Goal: Task Accomplishment & Management: Use online tool/utility

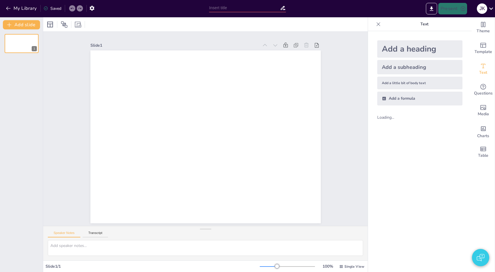
type input "test"
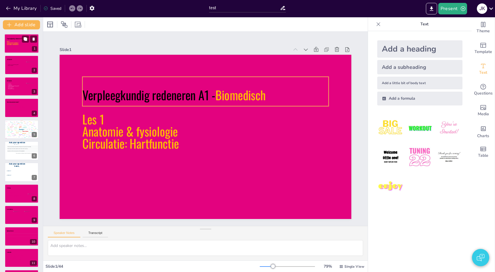
click at [14, 46] on p at bounding box center [21, 45] width 29 height 1
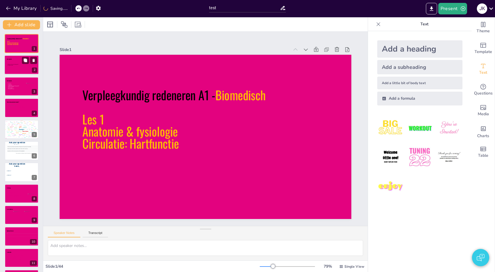
click at [18, 70] on div at bounding box center [22, 66] width 33 height 17
type textarea "Voorstellen docent, navragen studenten voorkennis/ervaring etc. 2"
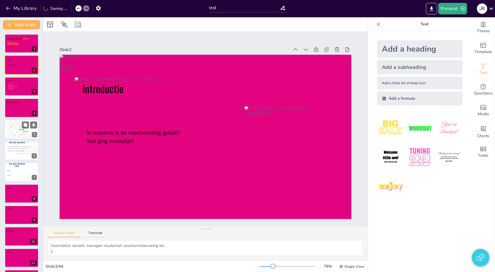
click at [15, 128] on div "Design User Experience Interface Features Navigation Usability Test Process Inf…" at bounding box center [21, 128] width 37 height 20
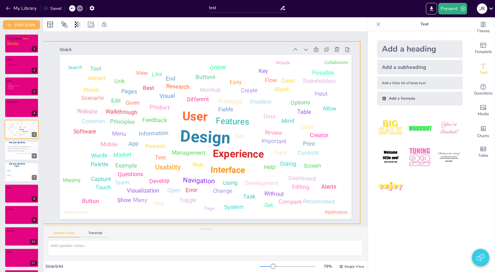
click at [186, 133] on div "Design" at bounding box center [205, 137] width 51 height 21
click at [13, 148] on div "Participants can submit questions and vote for their favorites." at bounding box center [23, 148] width 33 height 1
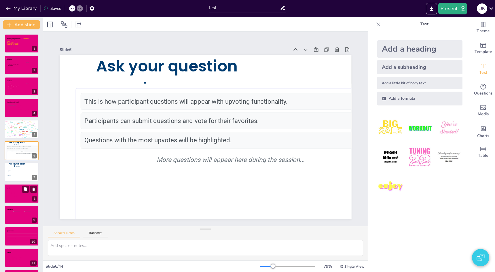
click at [16, 175] on span "Option 2" at bounding box center [20, 175] width 24 height 1
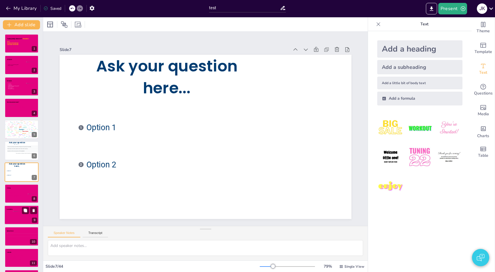
scroll to position [21, 0]
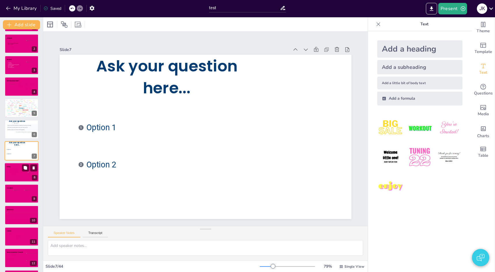
click at [13, 180] on div at bounding box center [21, 172] width 35 height 20
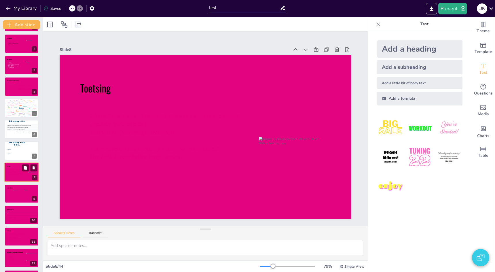
type textarea "Toetsing: 2 formatieve toetsen à tussenstand welke kennis je al beheerst circul…"
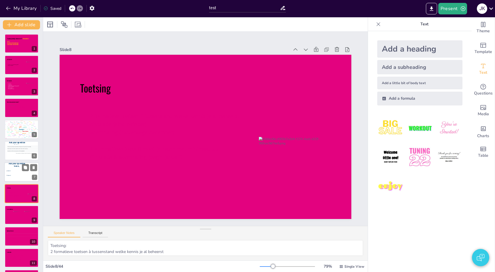
scroll to position [0, 0]
click at [10, 11] on icon "button" at bounding box center [8, 8] width 6 height 6
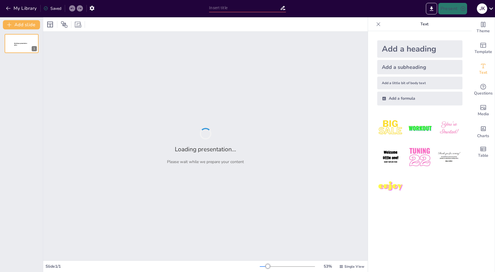
type input "test"
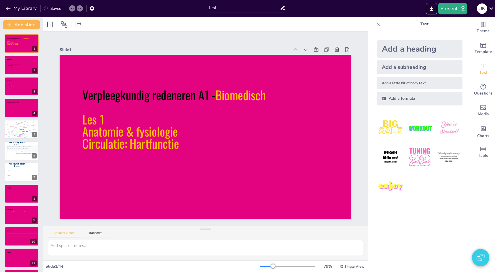
click at [482, 259] on button "button" at bounding box center [480, 257] width 17 height 17
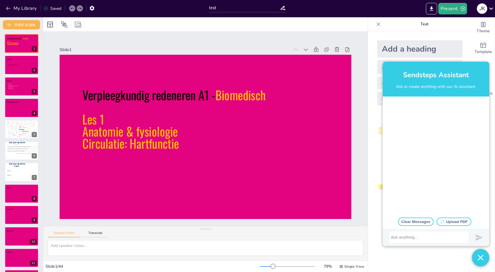
click at [425, 140] on div at bounding box center [436, 156] width 107 height 118
click at [424, 222] on button "Clear Messages" at bounding box center [416, 222] width 36 height 8
click at [420, 237] on div at bounding box center [429, 238] width 76 height 6
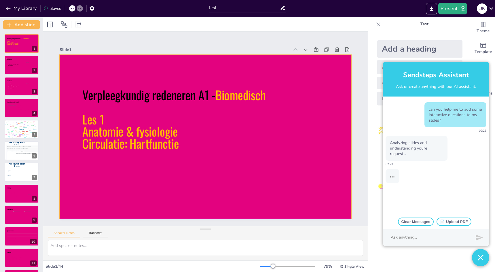
type textarea "Voorstellen docent, navragen studenten voorkennis/ervaring etc. 2"
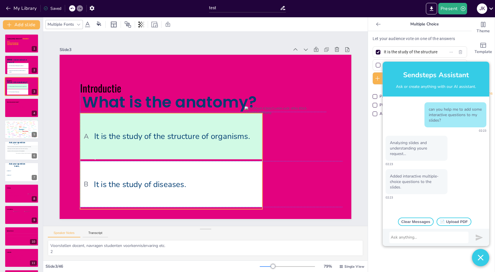
drag, startPoint x: 201, startPoint y: 188, endPoint x: 198, endPoint y: 183, distance: 6.3
click at [198, 182] on span "B It is the study of diseases." at bounding box center [142, 146] width 137 height 125
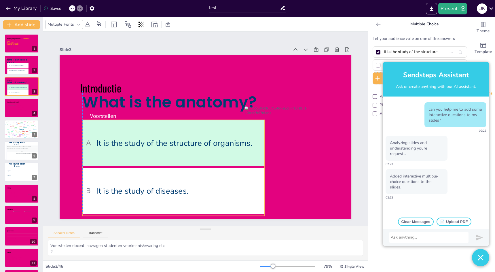
drag, startPoint x: 198, startPoint y: 183, endPoint x: 173, endPoint y: 181, distance: 24.2
click at [198, 85] on span "B It is the study of diseases." at bounding box center [223, 61] width 173 height 47
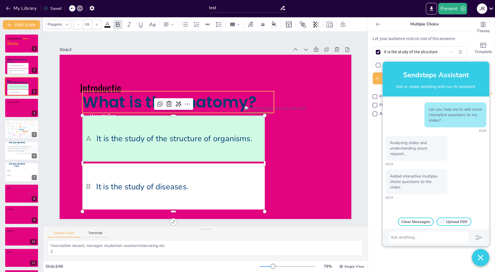
click at [188, 100] on span "What is the anatomy?" at bounding box center [248, 116] width 120 height 154
type input "--"
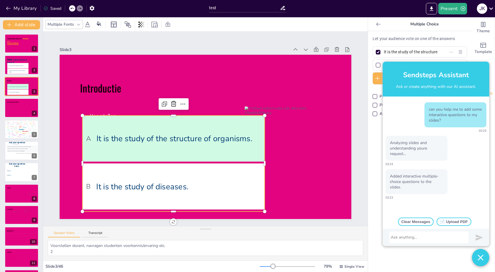
drag, startPoint x: 155, startPoint y: 143, endPoint x: 107, endPoint y: 137, distance: 48.9
click at [155, 143] on span "A It is the study of the structure of organisms." at bounding box center [186, 101] width 64 height 170
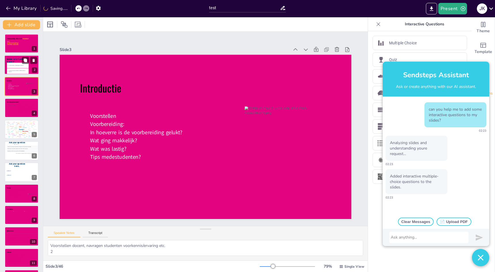
click at [8, 64] on li "A It is the study of biological systems." at bounding box center [18, 65] width 22 height 5
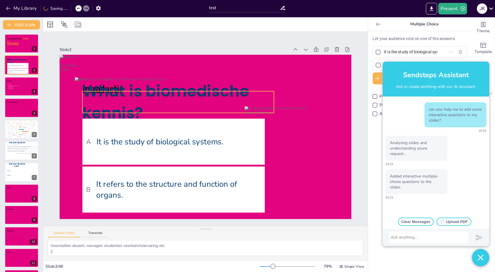
click at [169, 96] on span "What is biomedische kennis?" at bounding box center [213, 77] width 107 height 161
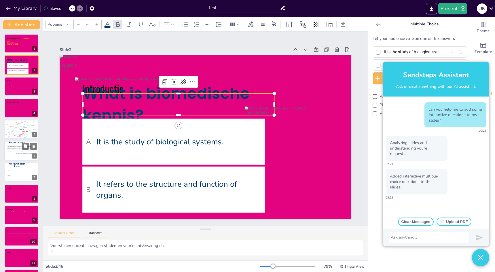
click at [20, 149] on div "Participants can submit questions and vote for their favorites." at bounding box center [23, 148] width 33 height 1
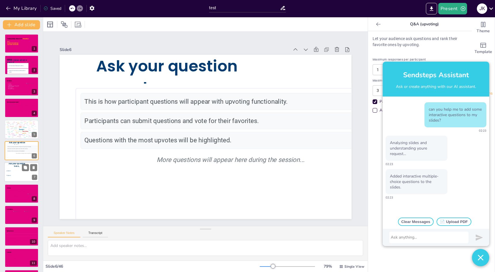
click at [14, 170] on li "1 Option 1" at bounding box center [19, 171] width 26 height 4
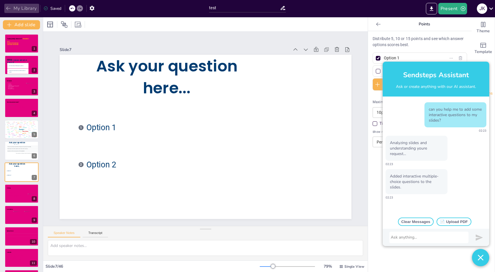
click at [9, 7] on icon "button" at bounding box center [8, 8] width 6 height 6
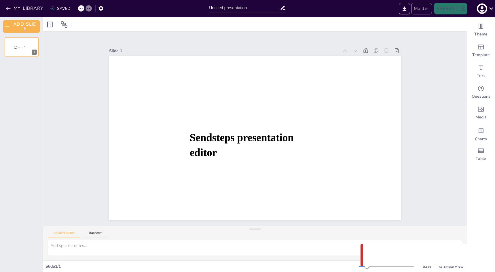
click at [426, 11] on button "Master" at bounding box center [421, 9] width 21 height 12
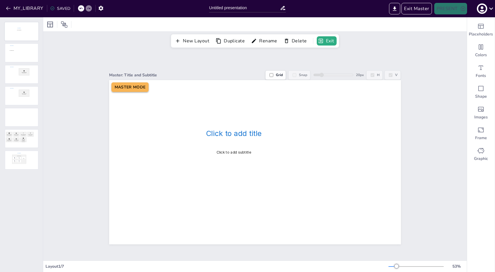
click at [27, 35] on div at bounding box center [21, 31] width 33 height 18
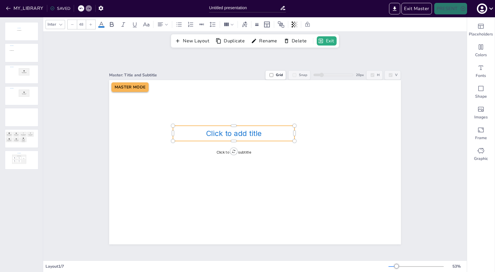
click at [247, 134] on span "Click to add title" at bounding box center [234, 133] width 56 height 9
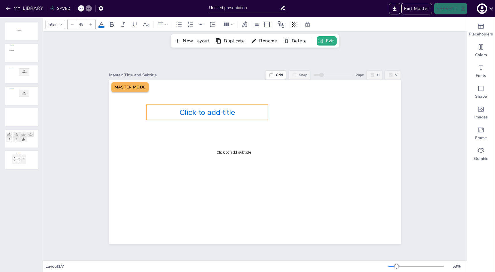
drag, startPoint x: 210, startPoint y: 131, endPoint x: 184, endPoint y: 113, distance: 31.9
click at [183, 113] on span "Click to add title" at bounding box center [207, 112] width 56 height 9
click at [219, 115] on span "Click to add title" at bounding box center [208, 115] width 56 height 9
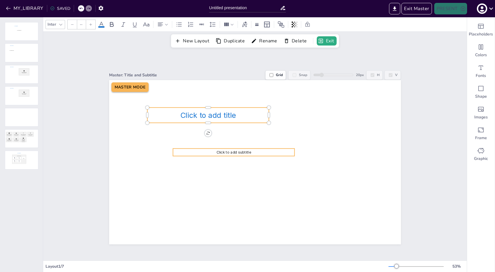
type input "24"
click at [250, 153] on span "Click to add subtitle" at bounding box center [233, 152] width 35 height 4
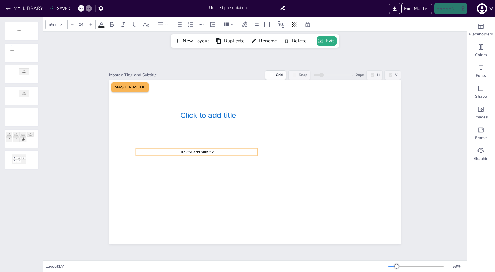
drag, startPoint x: 256, startPoint y: 150, endPoint x: 221, endPoint y: 150, distance: 35.4
click at [220, 150] on p "Click to add subtitle" at bounding box center [197, 152] width 122 height 5
click at [80, 47] on div "New Layout Duplicate Rename Delete Exit" at bounding box center [255, 40] width 424 height 16
drag, startPoint x: 102, startPoint y: 49, endPoint x: 156, endPoint y: 50, distance: 54.5
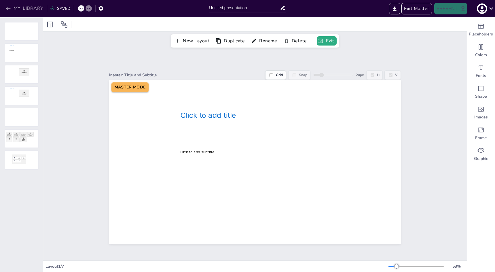
click at [14, 7] on button "MY_LIBRARY" at bounding box center [24, 8] width 41 height 9
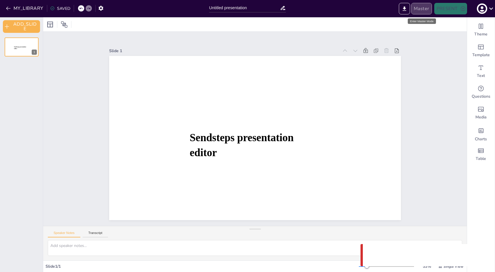
click at [425, 9] on button "Master" at bounding box center [421, 9] width 21 height 12
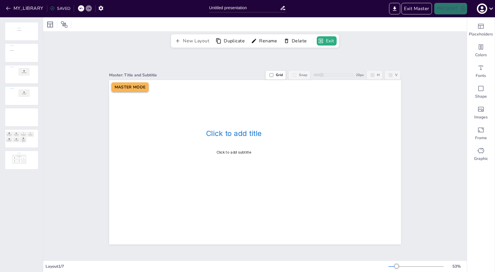
click at [195, 39] on button "New Layout" at bounding box center [192, 41] width 39 height 10
drag, startPoint x: 28, startPoint y: 183, endPoint x: 26, endPoint y: 61, distance: 122.5
click at [26, 61] on div "Click to add title Click to add subtitle Click to add title Click to add conten…" at bounding box center [21, 106] width 43 height 169
drag, startPoint x: 23, startPoint y: 158, endPoint x: 21, endPoint y: 86, distance: 72.1
click at [19, 56] on div "Click to add title Click to add subtitle Click to add title Click to add conten…" at bounding box center [21, 106] width 43 height 169
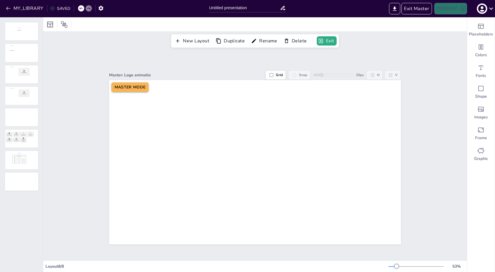
click at [20, 173] on div at bounding box center [21, 181] width 33 height 18
click at [27, 178] on div at bounding box center [21, 181] width 33 height 18
click at [135, 75] on div "Master: Logo animatie" at bounding box center [187, 74] width 156 height 5
drag, startPoint x: 135, startPoint y: 75, endPoint x: 145, endPoint y: 75, distance: 9.5
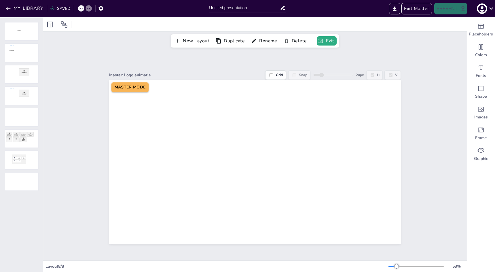
click at [135, 75] on div "Master: Logo animatie" at bounding box center [187, 74] width 156 height 5
click at [151, 75] on div "Master: Logo animatie" at bounding box center [187, 74] width 156 height 5
click at [264, 44] on button "Rename" at bounding box center [265, 41] width 30 height 10
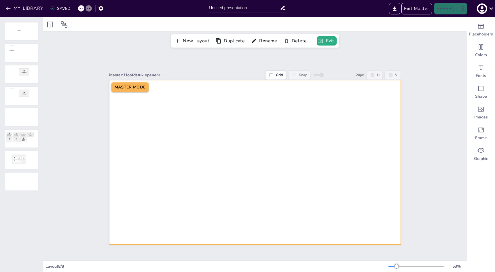
click at [202, 119] on div at bounding box center [255, 162] width 292 height 164
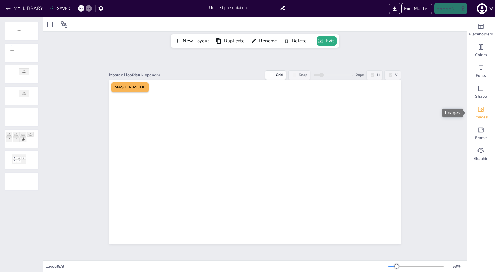
click at [486, 113] on div "Images" at bounding box center [481, 113] width 28 height 21
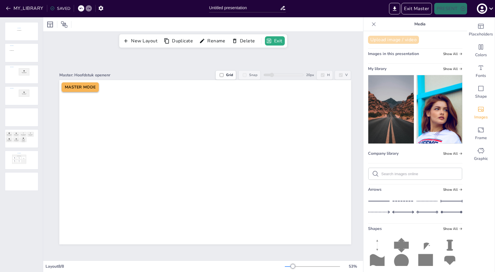
click at [404, 42] on button "Upload image / video" at bounding box center [393, 40] width 51 height 8
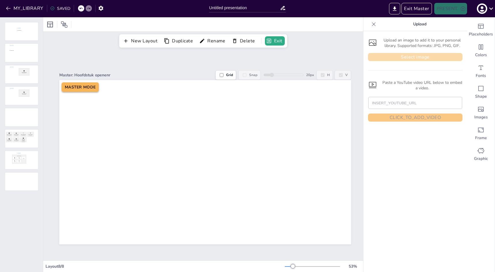
click at [426, 56] on button "Select image" at bounding box center [415, 57] width 94 height 8
click at [415, 58] on button "Select image" at bounding box center [415, 57] width 94 height 8
click at [374, 25] on icon at bounding box center [374, 24] width 6 height 6
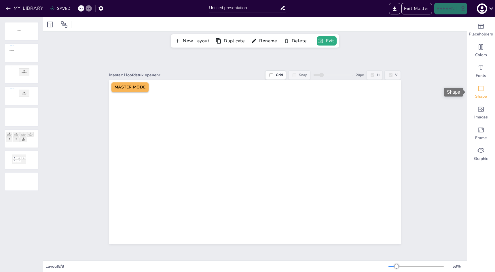
drag, startPoint x: 492, startPoint y: 98, endPoint x: 474, endPoint y: 97, distance: 18.2
click at [491, 98] on div "Shape" at bounding box center [481, 92] width 28 height 21
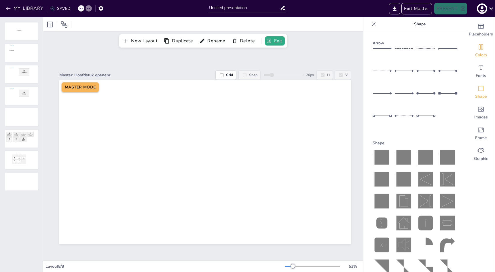
drag, startPoint x: 375, startPoint y: 22, endPoint x: 472, endPoint y: 49, distance: 101.1
click at [376, 22] on icon at bounding box center [374, 24] width 6 height 6
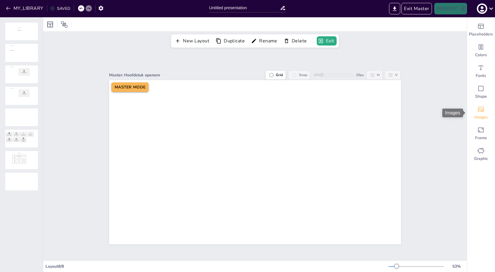
drag, startPoint x: 487, startPoint y: 109, endPoint x: 483, endPoint y: 112, distance: 5.3
click at [487, 109] on div "Images" at bounding box center [481, 113] width 28 height 21
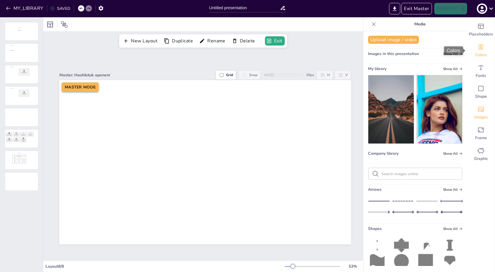
click at [482, 50] on icon "Colors" at bounding box center [481, 47] width 7 height 7
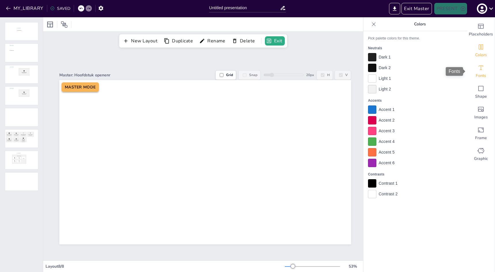
click at [484, 66] on icon "Fonts" at bounding box center [481, 67] width 7 height 7
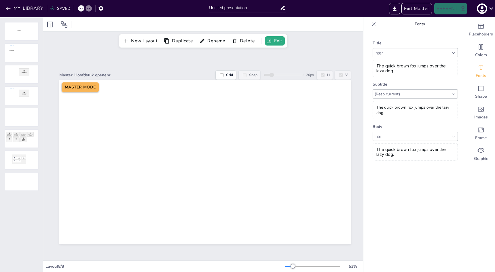
click at [430, 150] on div "The quick brown fox jumps over the lazy dog." at bounding box center [415, 151] width 85 height 17
click at [483, 38] on div "Placeholders" at bounding box center [481, 30] width 28 height 21
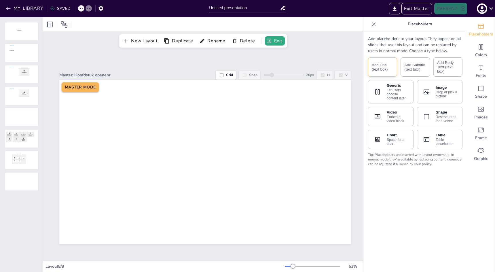
click at [388, 66] on button "Add Title (text box)" at bounding box center [382, 66] width 29 height 19
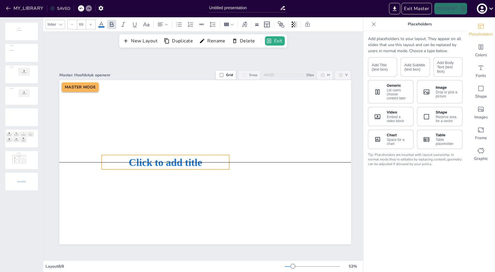
drag, startPoint x: 225, startPoint y: 160, endPoint x: 207, endPoint y: 159, distance: 17.6
click at [185, 158] on span "Click to add title" at bounding box center [165, 162] width 73 height 12
click at [443, 91] on div "Drop or pick a picture" at bounding box center [447, 94] width 23 height 8
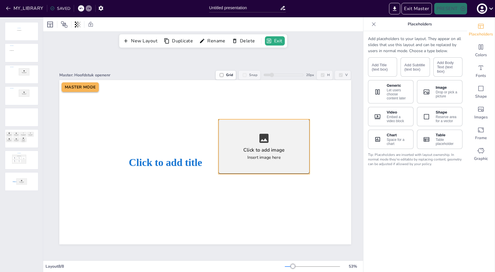
drag, startPoint x: 231, startPoint y: 159, endPoint x: 290, endPoint y: 171, distance: 59.9
click at [280, 142] on div "Click to add image Insert image here" at bounding box center [263, 146] width 91 height 55
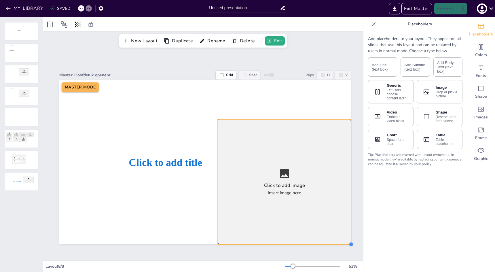
drag, startPoint x: 309, startPoint y: 175, endPoint x: 351, endPoint y: 245, distance: 81.2
click at [351, 245] on div at bounding box center [351, 244] width 5 height 5
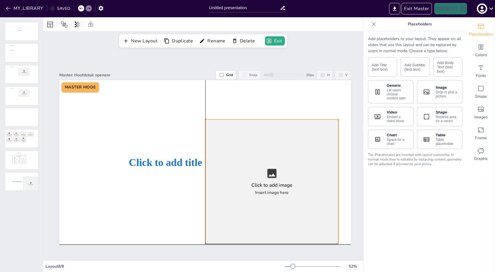
drag, startPoint x: 311, startPoint y: 199, endPoint x: 304, endPoint y: 198, distance: 6.6
click at [304, 198] on div "Click to add image Insert image here" at bounding box center [271, 181] width 133 height 125
click at [338, 183] on div "Click to add image Insert image here" at bounding box center [271, 181] width 133 height 125
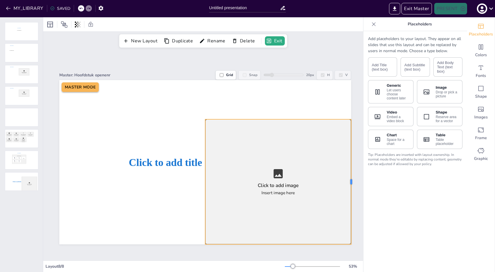
drag, startPoint x: 339, startPoint y: 181, endPoint x: 351, endPoint y: 181, distance: 12.4
click at [351, 181] on div at bounding box center [353, 181] width 5 height 125
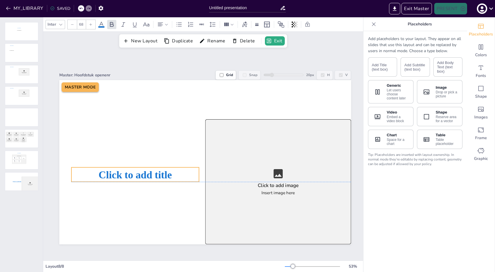
drag, startPoint x: 175, startPoint y: 159, endPoint x: 148, endPoint y: 169, distance: 29.0
click at [145, 170] on span "Click to add title" at bounding box center [135, 174] width 73 height 12
click at [485, 131] on div "Frame" at bounding box center [481, 133] width 28 height 21
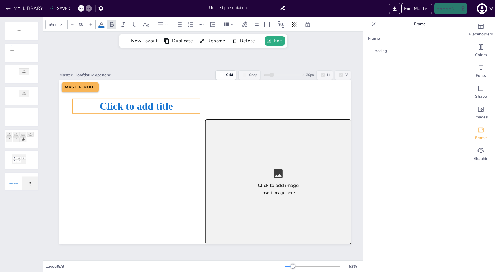
drag, startPoint x: 150, startPoint y: 173, endPoint x: 149, endPoint y: 108, distance: 64.5
click at [151, 105] on span "Click to add title" at bounding box center [136, 106] width 73 height 12
click at [480, 33] on span "Placeholders" at bounding box center [481, 34] width 24 height 6
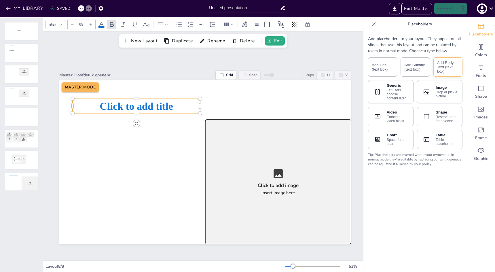
click at [447, 71] on button "Add Body Text (text box)" at bounding box center [448, 66] width 29 height 19
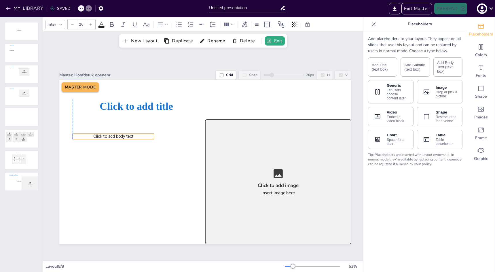
drag, startPoint x: 170, startPoint y: 162, endPoint x: 103, endPoint y: 136, distance: 72.0
click at [103, 136] on span "Click to add body text" at bounding box center [113, 136] width 40 height 5
drag, startPoint x: 155, startPoint y: 145, endPoint x: 128, endPoint y: 141, distance: 27.1
click at [128, 141] on div "Click to add title Click to add image Insert image here Click to add body text …" at bounding box center [205, 162] width 292 height 164
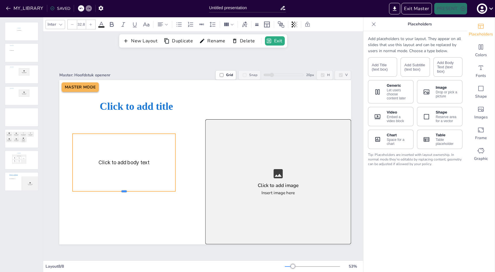
drag, startPoint x: 124, startPoint y: 141, endPoint x: 120, endPoint y: 191, distance: 50.0
click at [120, 191] on div "Click to add title Click to add image Insert image here Click to add body text …" at bounding box center [205, 162] width 292 height 164
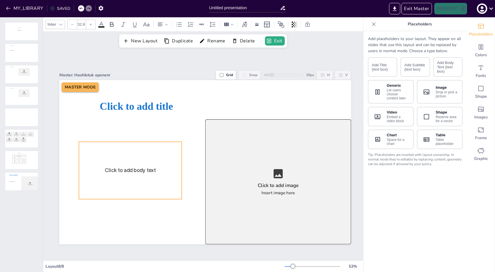
drag, startPoint x: 142, startPoint y: 168, endPoint x: 136, endPoint y: 176, distance: 10.4
click at [136, 176] on div "Click to add body text" at bounding box center [130, 170] width 103 height 57
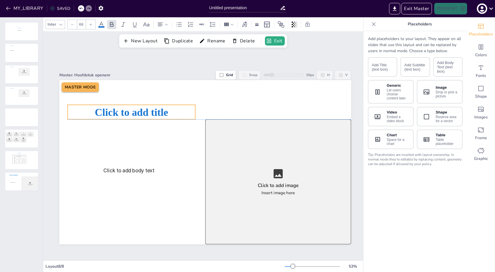
drag, startPoint x: 143, startPoint y: 108, endPoint x: 139, endPoint y: 118, distance: 11.2
click at [138, 113] on span "Click to add title" at bounding box center [131, 112] width 73 height 12
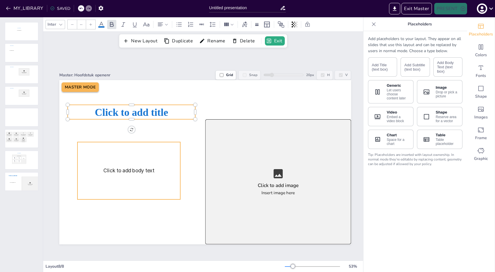
type input "32.8"
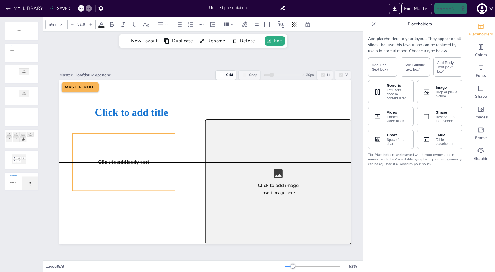
drag, startPoint x: 136, startPoint y: 175, endPoint x: 131, endPoint y: 167, distance: 9.3
click at [131, 167] on div "Click to add body text" at bounding box center [123, 162] width 103 height 57
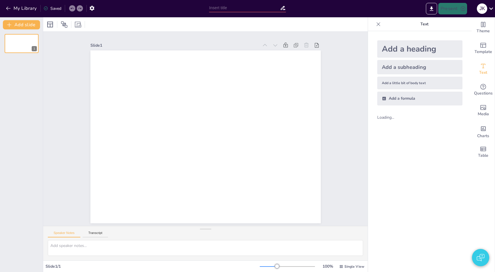
type input "Sendsteps 2.0: Enhancements and Innovations"
